Goal: Check status: Check status

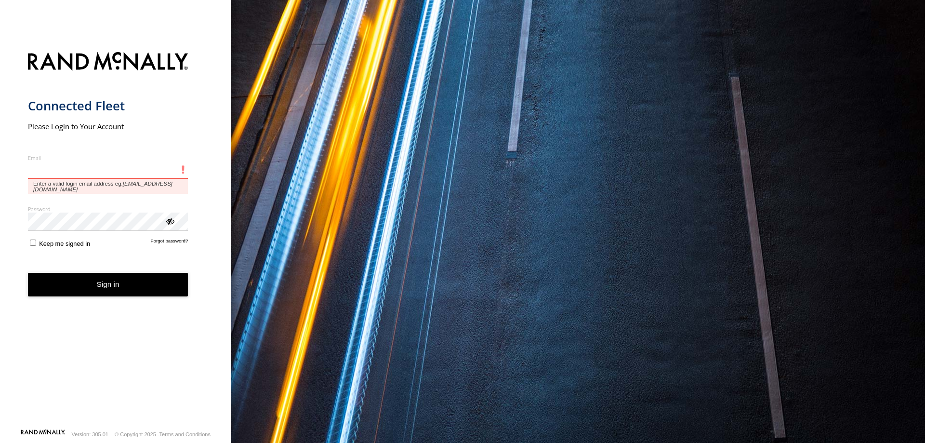
type input "**********"
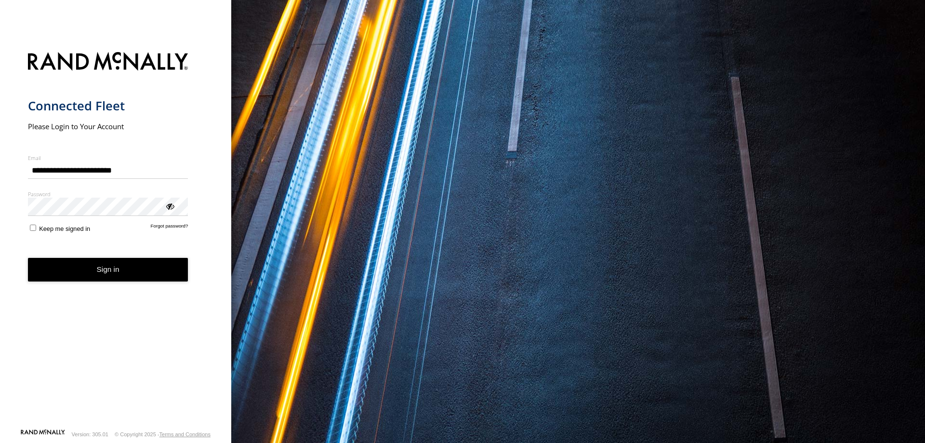
click at [76, 270] on button "Sign in" at bounding box center [108, 270] width 160 height 24
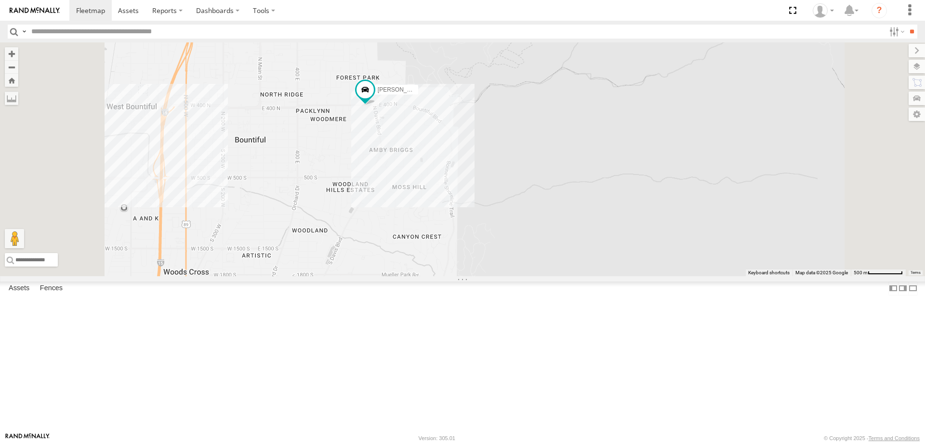
click at [566, 201] on div "[PERSON_NAME] 2017 E350 GT1 [PERSON_NAME] -2023 F150 [PERSON_NAME] 2017 F150 JA…" at bounding box center [462, 159] width 925 height 234
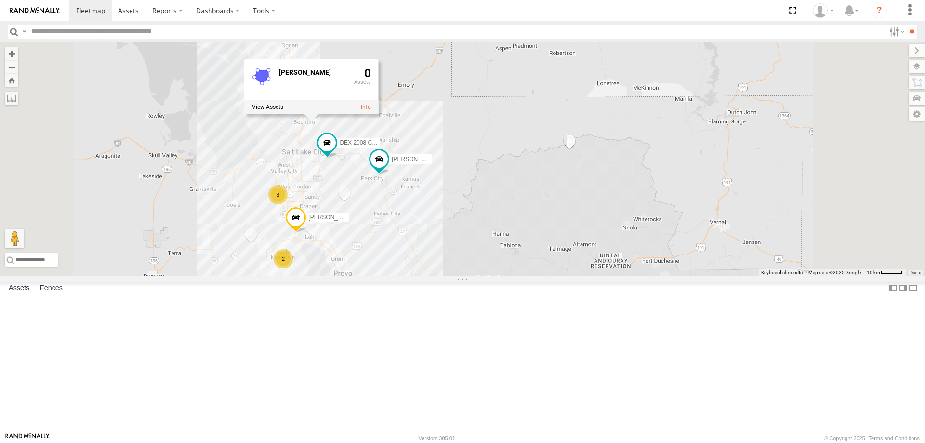
click at [591, 238] on div "[PERSON_NAME] 2017 E350 GT1 [PERSON_NAME] -2023 F150 [PERSON_NAME] 2017 F150 JA…" at bounding box center [462, 159] width 925 height 234
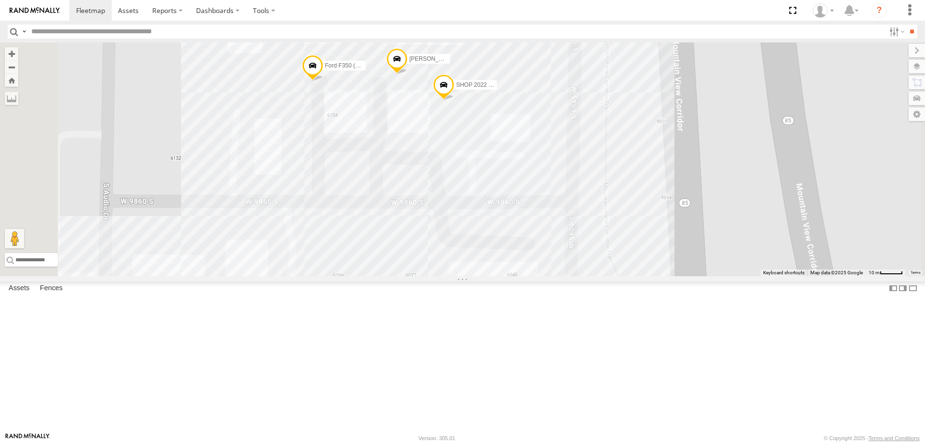
drag, startPoint x: 564, startPoint y: 185, endPoint x: 517, endPoint y: 213, distance: 54.6
click at [517, 213] on div "[PERSON_NAME] 2017 E350 GT1 [PERSON_NAME] -2023 F150 [PERSON_NAME] 2017 F150 JA…" at bounding box center [462, 159] width 925 height 234
click at [310, 276] on div "[PERSON_NAME] 2017 E350 GT1 [PERSON_NAME] -2023 F150 [PERSON_NAME] 2017 F150 JA…" at bounding box center [462, 159] width 925 height 234
drag, startPoint x: 313, startPoint y: 282, endPoint x: 307, endPoint y: 283, distance: 5.3
click at [307, 276] on div "[PERSON_NAME] 2017 E350 GT1 [PERSON_NAME] -2023 F150 [PERSON_NAME] 2017 F150 JA…" at bounding box center [462, 159] width 925 height 234
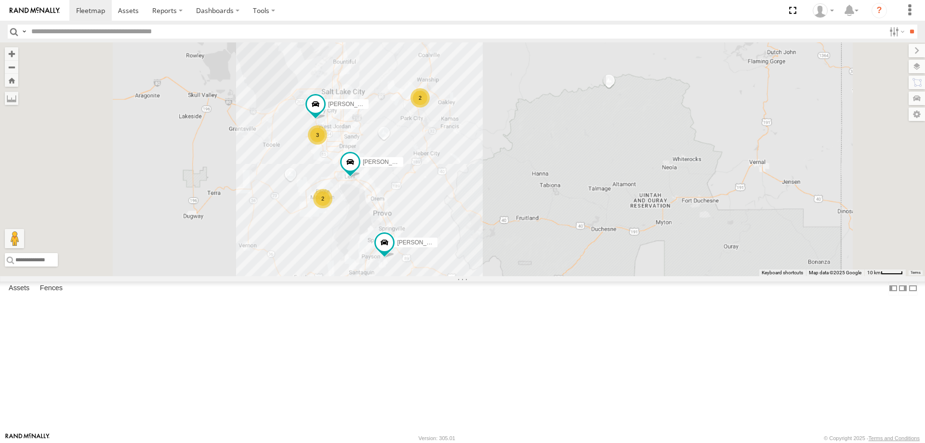
drag, startPoint x: 500, startPoint y: 201, endPoint x: 494, endPoint y: 159, distance: 42.8
click at [496, 168] on div "[PERSON_NAME] -2023 F150 [PERSON_NAME] 2017 F150 JARED -2017 F150 3 2 2" at bounding box center [462, 159] width 925 height 234
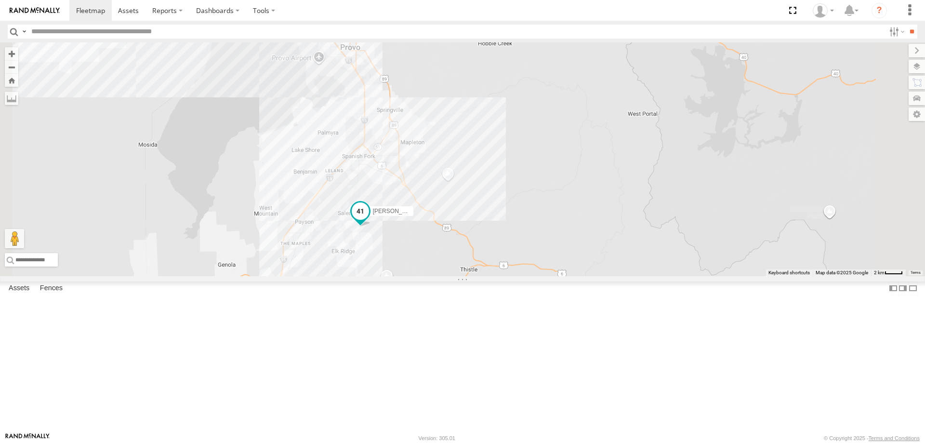
click at [451, 214] on span "[PERSON_NAME] -2017 F150" at bounding box center [412, 211] width 78 height 7
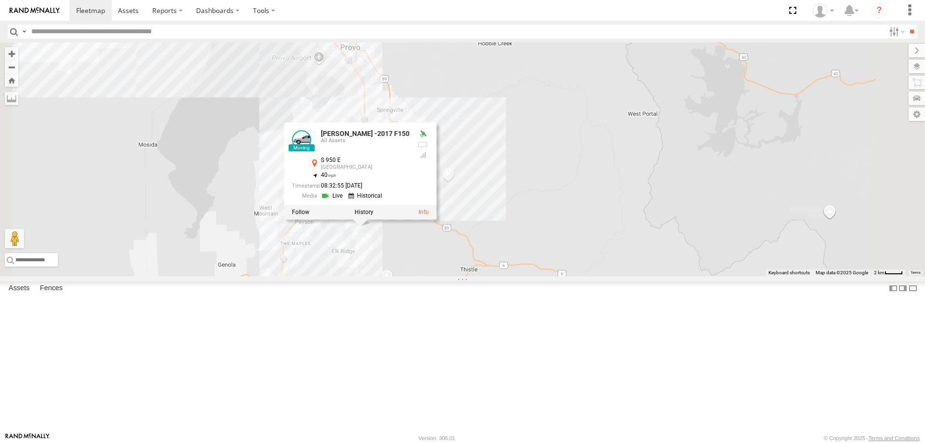
click at [518, 276] on div "[PERSON_NAME] -2023 F150 [PERSON_NAME] 2017 F150 [PERSON_NAME] -2017 F150 2 JAR…" at bounding box center [462, 159] width 925 height 234
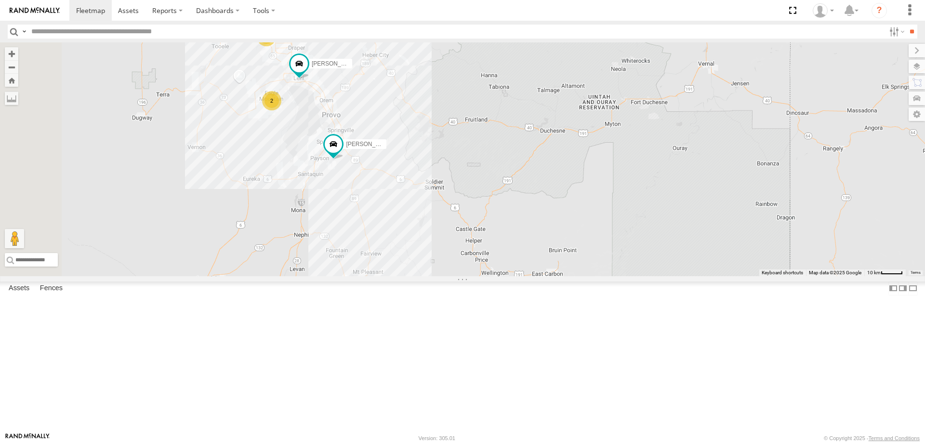
drag, startPoint x: 413, startPoint y: 106, endPoint x: 455, endPoint y: 235, distance: 135.1
click at [454, 235] on div "[PERSON_NAME] -2023 F150 [PERSON_NAME] 2017 F150 JARED -2017 F150 3 2" at bounding box center [462, 159] width 925 height 234
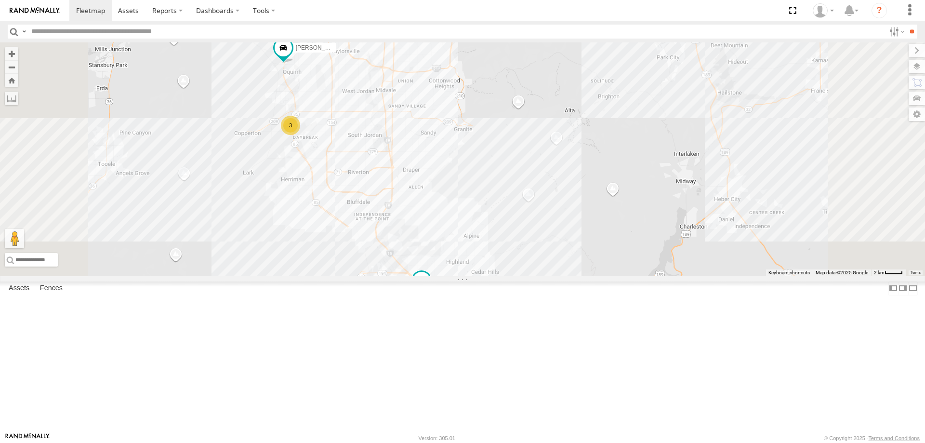
drag, startPoint x: 389, startPoint y: 181, endPoint x: 411, endPoint y: 217, distance: 42.8
click at [405, 209] on div "[PERSON_NAME] -2023 F150 [PERSON_NAME] 2017 F150 JARED -2017 F150 [PERSON_NAME]…" at bounding box center [462, 159] width 925 height 234
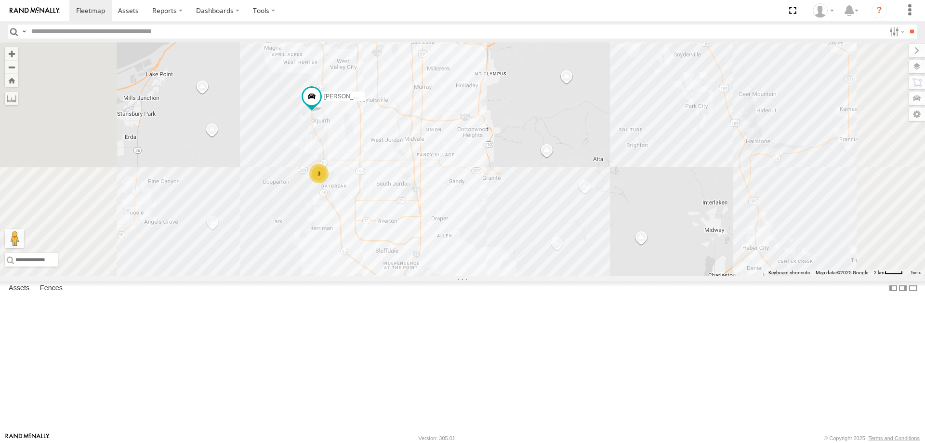
drag, startPoint x: 471, startPoint y: 296, endPoint x: 478, endPoint y: 258, distance: 38.6
click at [478, 261] on div "[PERSON_NAME] -2023 F150 [PERSON_NAME] 2017 F150 JARED -2017 F150 [PERSON_NAME]…" at bounding box center [462, 159] width 925 height 234
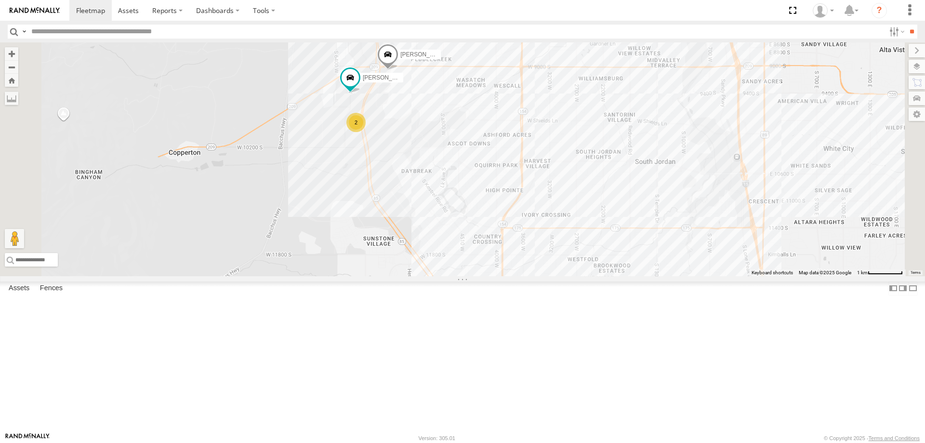
drag, startPoint x: 495, startPoint y: 185, endPoint x: 503, endPoint y: 229, distance: 44.5
click at [503, 229] on div "[PERSON_NAME] -2023 F150 JARED -2017 F150 DEX 2008 Chevy [PERSON_NAME] 2017 F15…" at bounding box center [462, 159] width 925 height 234
